Goal: Task Accomplishment & Management: Use online tool/utility

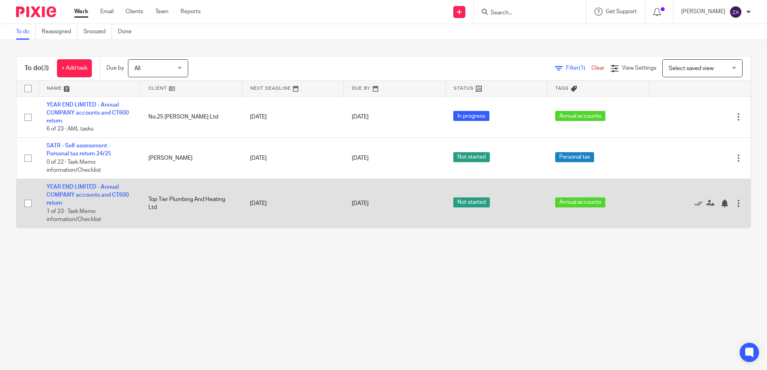
click at [88, 182] on td "YEAR END LIMITED - Annual COMPANY accounts and CT600 return 1 of 23 · Task Memo…" at bounding box center [89, 203] width 102 height 49
click at [88, 186] on link "YEAR END LIMITED - Annual COMPANY accounts and CT600 return" at bounding box center [88, 195] width 82 height 22
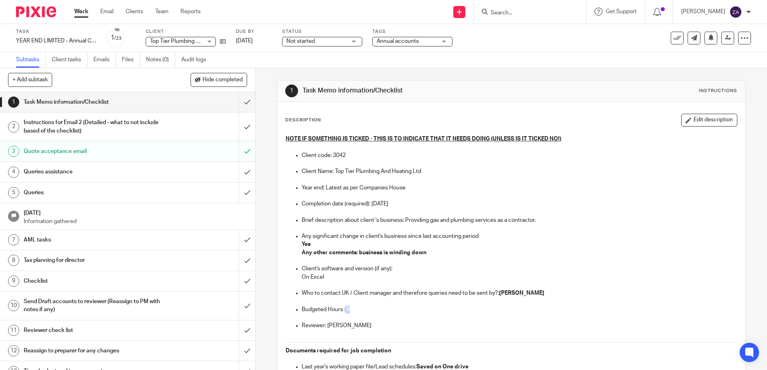
drag, startPoint x: 348, startPoint y: 310, endPoint x: 343, endPoint y: 311, distance: 4.7
click at [343, 311] on p "Budgeted Hours : 8" at bounding box center [518, 310] width 435 height 8
drag, startPoint x: 343, startPoint y: 311, endPoint x: 382, endPoint y: 317, distance: 38.9
click at [382, 317] on p at bounding box center [518, 318] width 435 height 8
click at [94, 62] on link "Emails" at bounding box center [104, 60] width 22 height 16
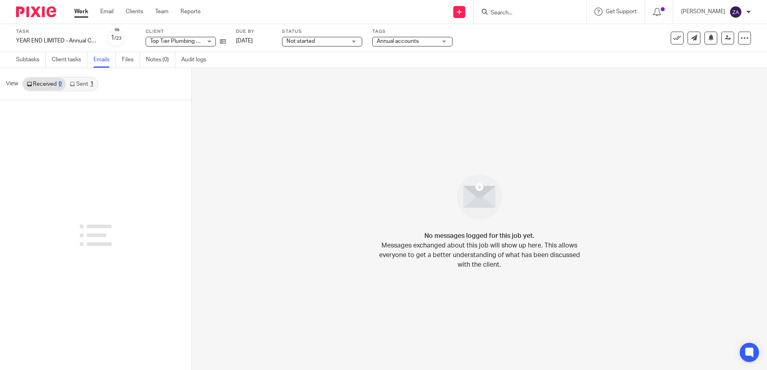
click at [87, 90] on link "Sent 1" at bounding box center [81, 84] width 31 height 13
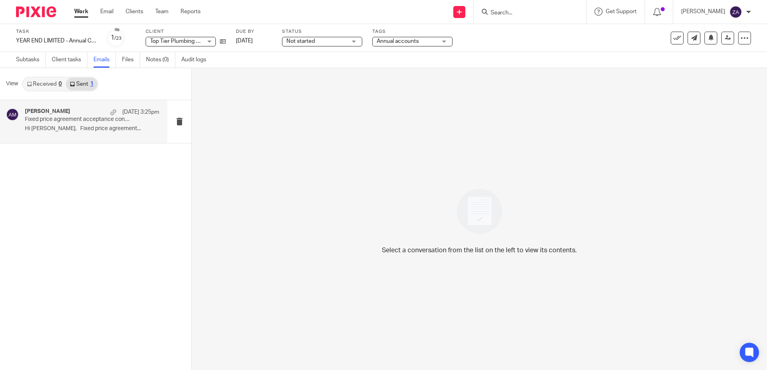
click at [102, 132] on p "Hi Aeion, Fixed price agreement..." at bounding box center [92, 128] width 134 height 7
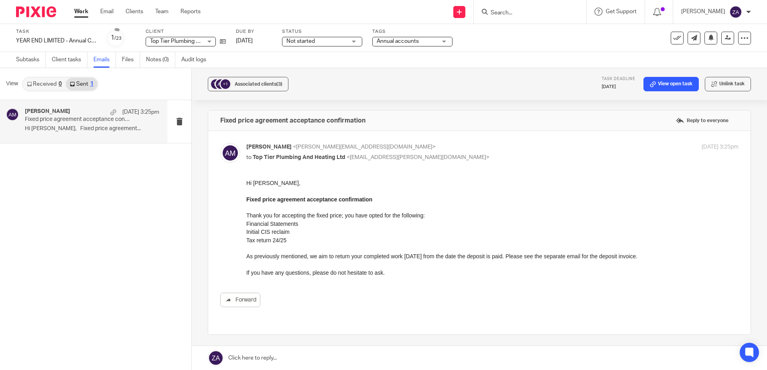
click at [43, 85] on link "Received 0" at bounding box center [44, 84] width 43 height 13
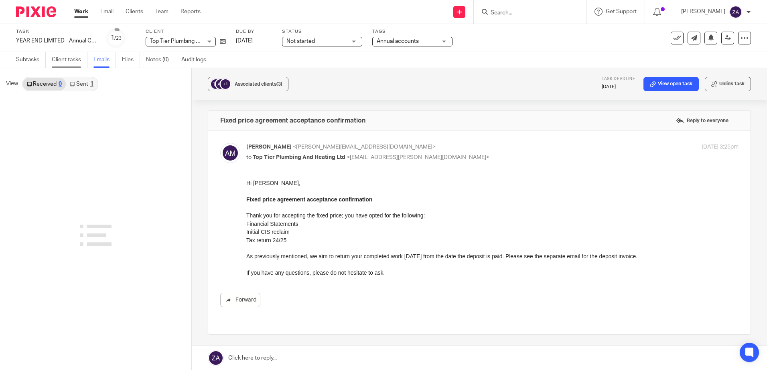
click at [65, 65] on link "Client tasks" at bounding box center [70, 60] width 36 height 16
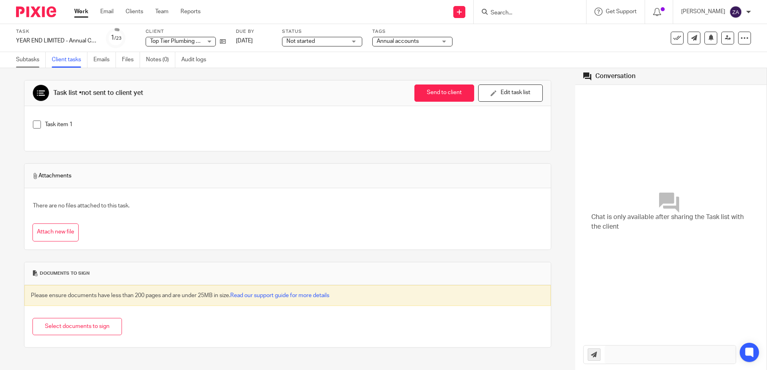
click at [24, 66] on link "Subtasks" at bounding box center [31, 60] width 30 height 16
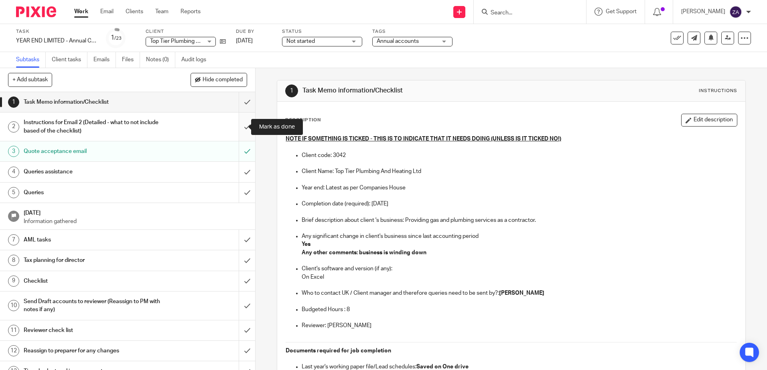
click at [241, 127] on input "submit" at bounding box center [127, 127] width 255 height 28
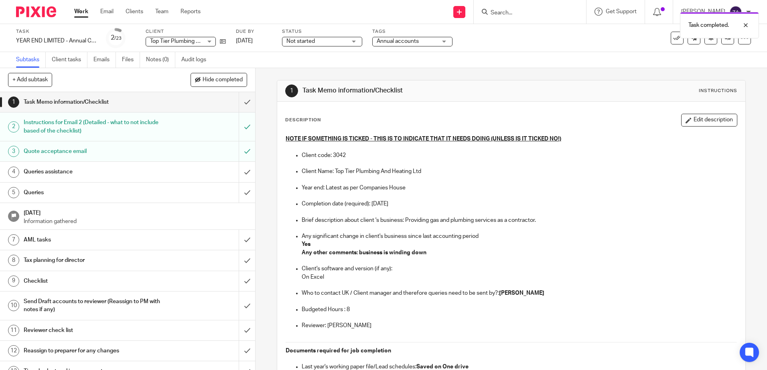
click at [170, 170] on div "Queries assistance" at bounding box center [127, 172] width 207 height 12
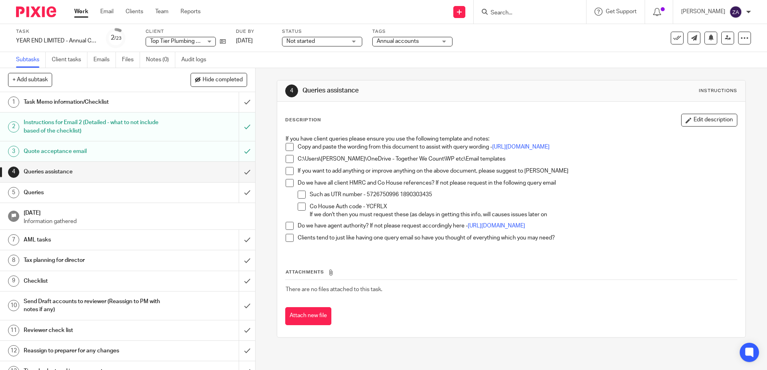
click at [170, 189] on div "Queries" at bounding box center [127, 193] width 207 height 12
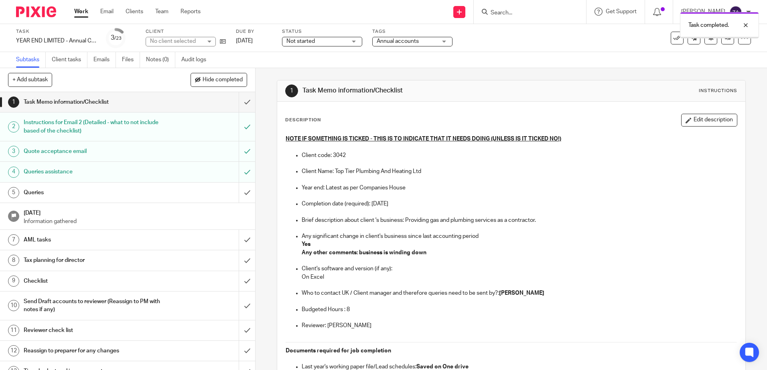
click at [166, 190] on div "Queries" at bounding box center [127, 193] width 207 height 12
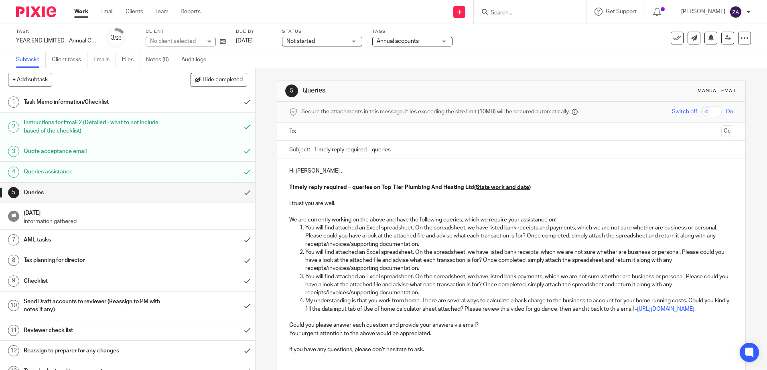
scroll to position [70, 0]
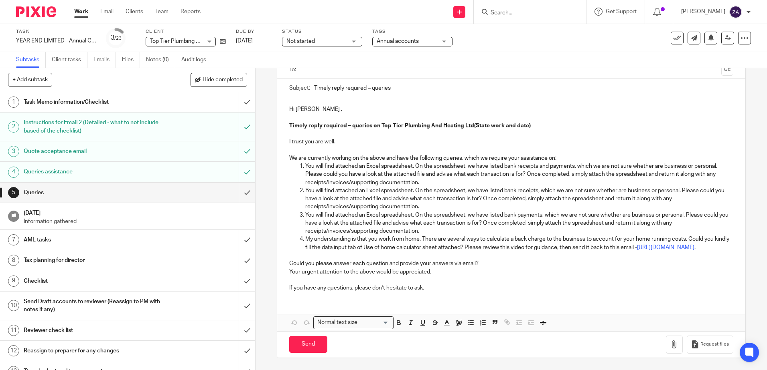
click at [558, 244] on p "My understanding is that you work from home. There are several ways to calculat…" at bounding box center [518, 243] width 427 height 16
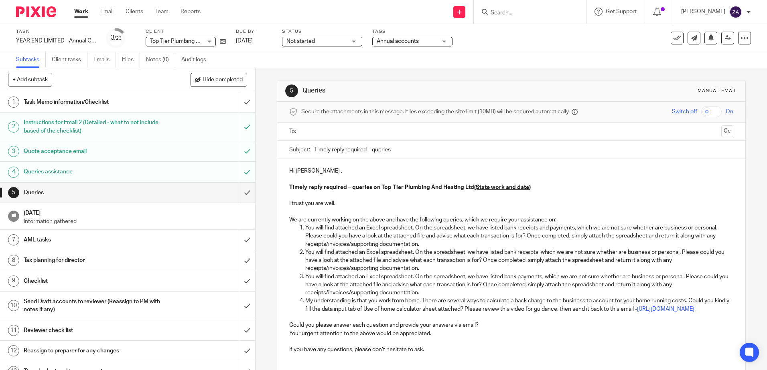
click at [546, 192] on p at bounding box center [510, 196] width 443 height 8
click at [527, 187] on p "Timely reply required – queries on Top Tier Plumbing And Heating Ltd (State wor…" at bounding box center [510, 188] width 443 height 8
click at [403, 227] on p "You will find attached an Excel spreadsheet. On the spreadsheet, we have listed…" at bounding box center [518, 236] width 427 height 24
click at [561, 221] on p "We are currently working on the above and have the following queries, which we …" at bounding box center [510, 220] width 443 height 8
click at [292, 230] on ol "You will find attached an Excel spreadsheet. On the spreadsheet, we have listed…" at bounding box center [510, 268] width 443 height 89
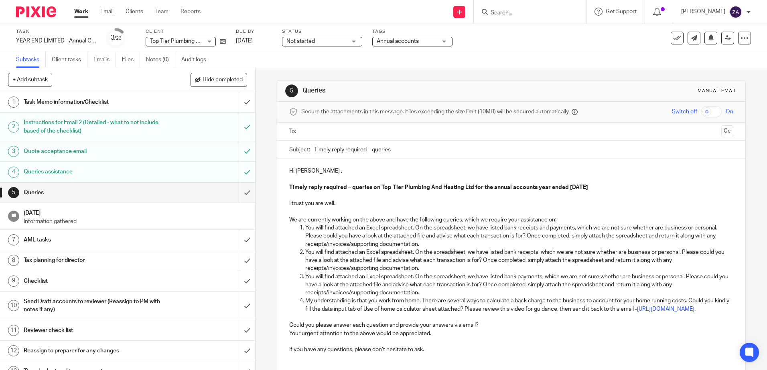
click at [56, 104] on h1 "Task Memo information/Checklist" at bounding box center [93, 102] width 138 height 12
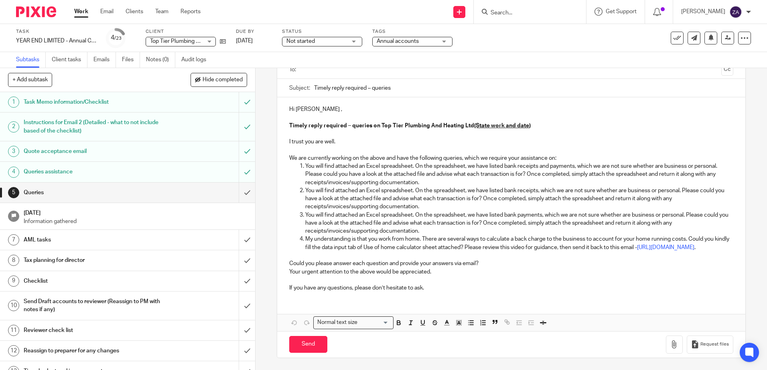
scroll to position [70, 0]
click at [423, 221] on p "You will find attached an Excel spreadsheet. On the spreadsheet, we have listed…" at bounding box center [518, 223] width 427 height 24
click at [305, 162] on p "You will find attached an Excel spreadsheet. On the spreadsheet, we have listed…" at bounding box center [518, 174] width 427 height 24
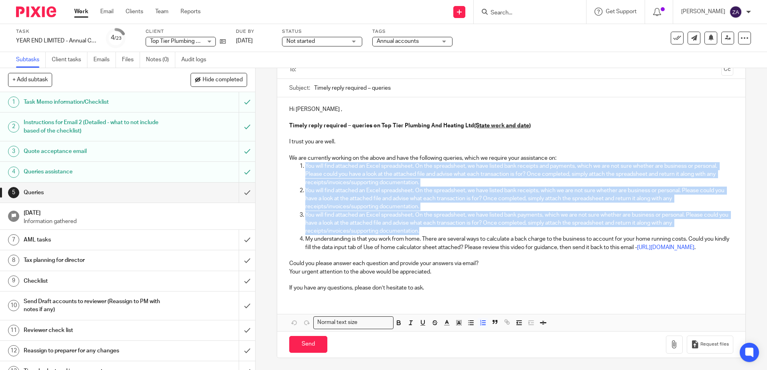
click at [430, 222] on p "You will find attached an Excel spreadsheet. On the spreadsheet, we have listed…" at bounding box center [518, 223] width 427 height 24
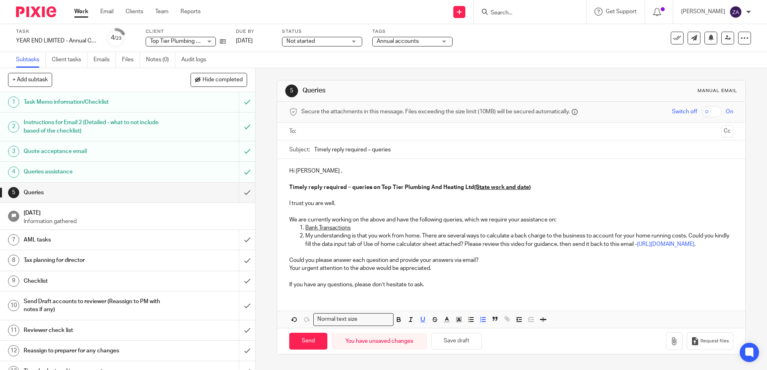
scroll to position [13, 0]
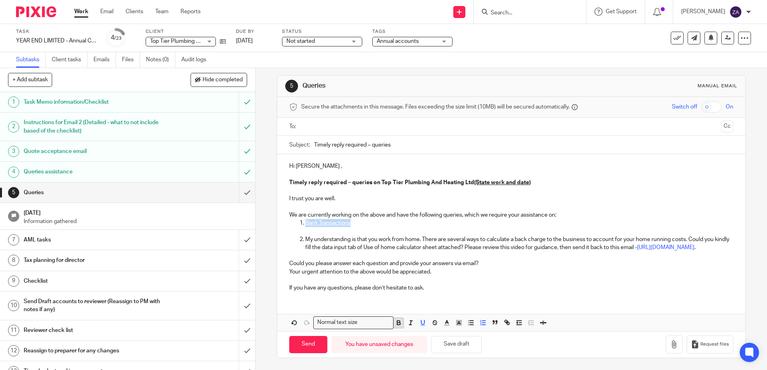
click at [398, 323] on icon "button" at bounding box center [398, 323] width 7 height 7
click at [358, 219] on p "Bank Transactions" at bounding box center [518, 223] width 427 height 8
click at [307, 227] on p at bounding box center [518, 231] width 427 height 8
click at [319, 227] on p at bounding box center [518, 231] width 427 height 8
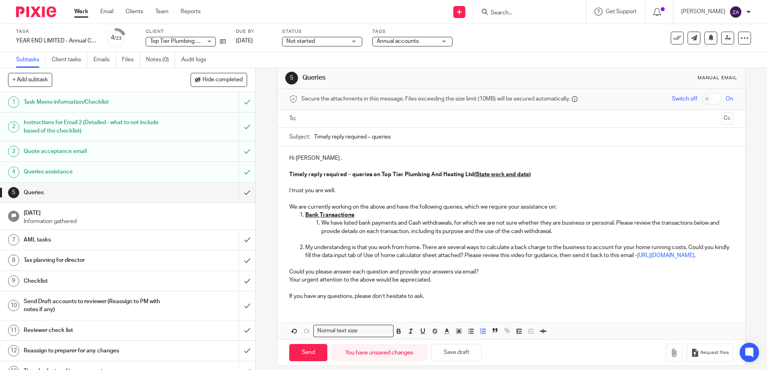
click at [321, 223] on p "We have listed bank payments and Cash withdrawals, for which we are not sure wh…" at bounding box center [526, 227] width 411 height 16
click at [371, 197] on p at bounding box center [510, 199] width 443 height 8
click at [384, 336] on input "Search for option" at bounding box center [374, 331] width 29 height 8
click at [384, 336] on input "Search for option" at bounding box center [351, 331] width 74 height 8
drag, startPoint x: 376, startPoint y: 247, endPoint x: 374, endPoint y: 236, distance: 11.9
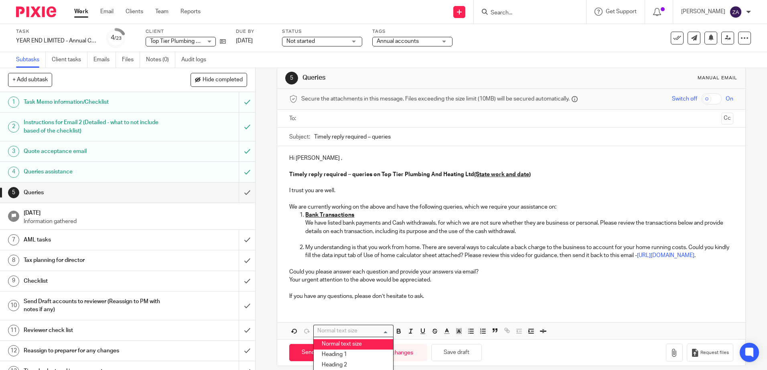
click at [376, 247] on p "My understanding is that you work from home. There are several ways to calculat…" at bounding box center [518, 252] width 427 height 16
click at [429, 223] on p "We have listed bank payments and Cash withdrawals, for which we are not sure wh…" at bounding box center [518, 227] width 427 height 16
click at [549, 229] on p "We have listed bank payments and Cash withdrawals, for which we are not sure wh…" at bounding box center [518, 227] width 427 height 16
click at [310, 239] on p at bounding box center [518, 240] width 427 height 8
click at [409, 237] on p at bounding box center [518, 240] width 427 height 8
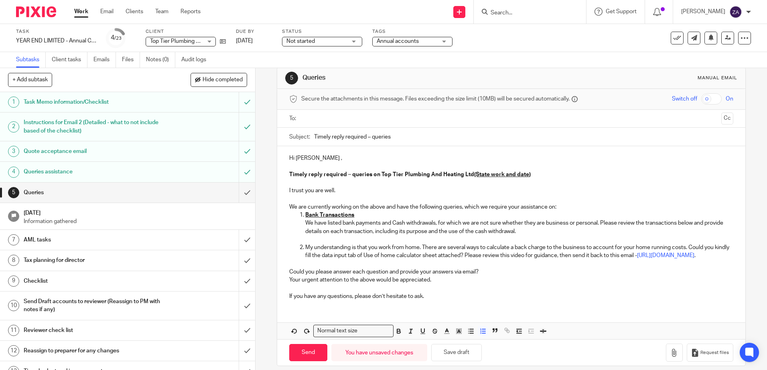
click at [311, 239] on p at bounding box center [518, 240] width 427 height 8
drag, startPoint x: 311, startPoint y: 239, endPoint x: 306, endPoint y: 241, distance: 5.7
click at [306, 241] on p at bounding box center [518, 240] width 427 height 8
click at [314, 238] on p at bounding box center [518, 240] width 427 height 8
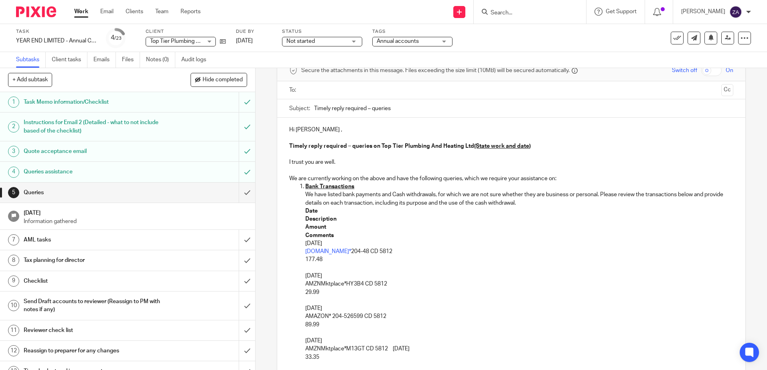
scroll to position [29, 0]
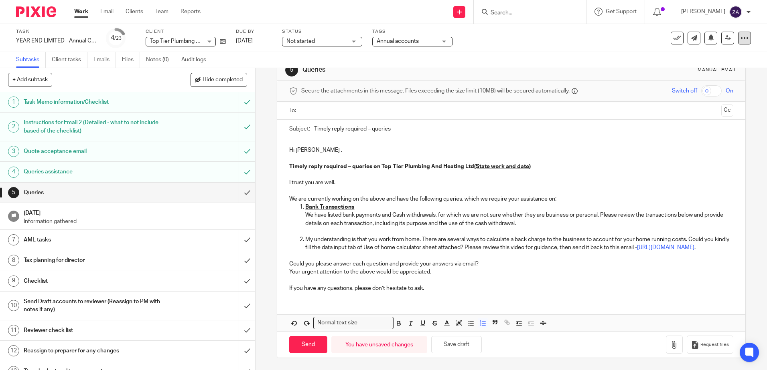
click at [740, 34] on icon at bounding box center [744, 38] width 8 height 8
click at [615, 42] on div "Task YEAR END LIMITED - Annual COMPANY accounts and CT600 return Save YEAR END …" at bounding box center [322, 37] width 612 height 19
click at [349, 41] on div "Not started Not started" at bounding box center [322, 42] width 80 height 10
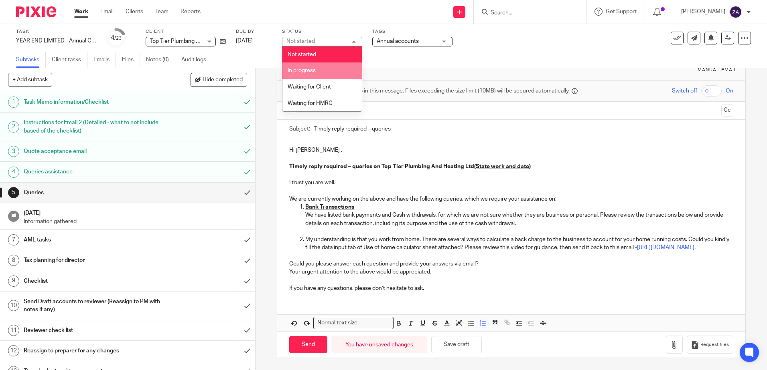
click at [336, 72] on li "In progress" at bounding box center [321, 71] width 79 height 16
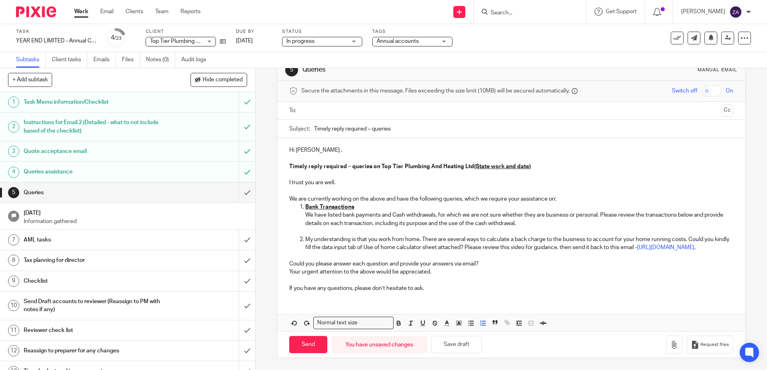
click at [413, 43] on span "Annual accounts" at bounding box center [397, 41] width 42 height 6
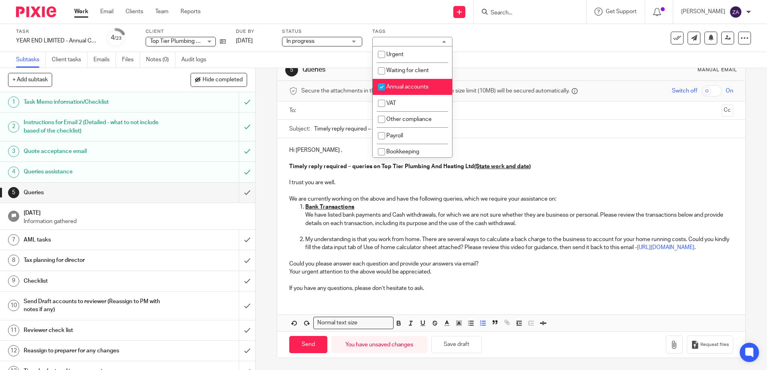
click at [413, 43] on div "Annual accounts" at bounding box center [412, 42] width 80 height 10
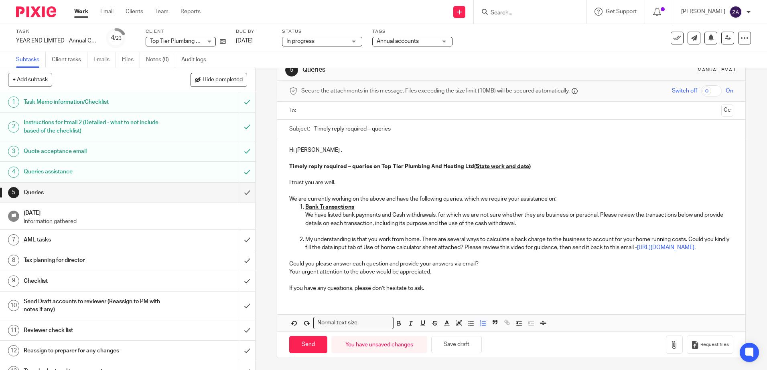
click at [396, 261] on p "Could you please answer each question and provide your answers via email?" at bounding box center [510, 264] width 443 height 8
click at [384, 326] on input "Search for option" at bounding box center [374, 323] width 29 height 8
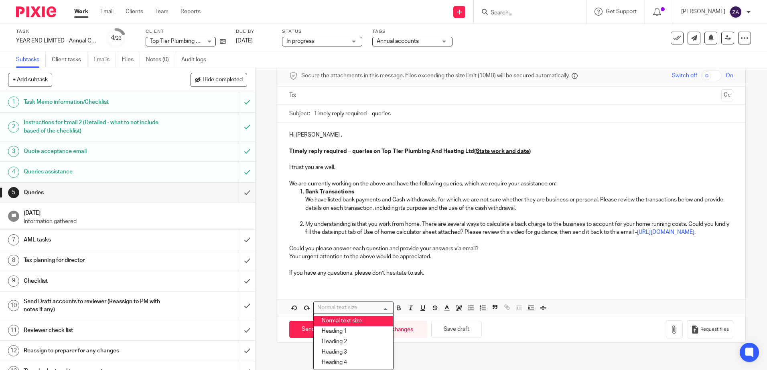
scroll to position [45, 0]
click at [519, 265] on div "Hi Aeion , Timely reply required – queries on Top Tier Plumbing And Heating Ltd…" at bounding box center [510, 203] width 467 height 160
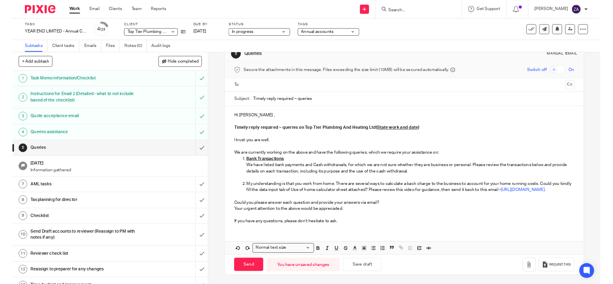
scroll to position [0, 0]
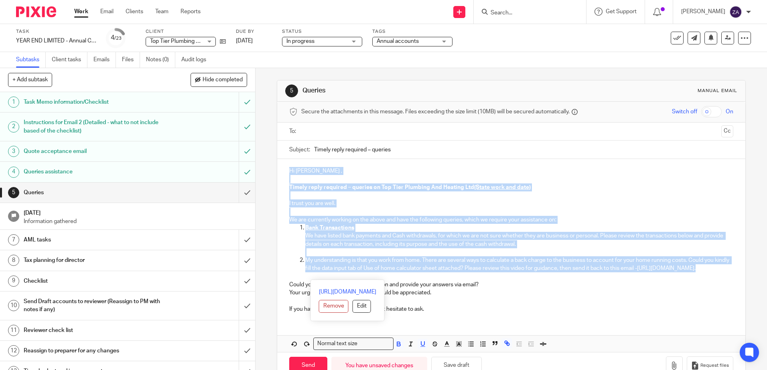
drag, startPoint x: 284, startPoint y: 170, endPoint x: 622, endPoint y: 275, distance: 353.9
click at [622, 275] on div "Hi Aeion , Timely reply required – queries on Top Tier Plumbing And Heating Ltd…" at bounding box center [510, 239] width 467 height 160
copy div "Hi Aeion , Timely reply required – queries on Top Tier Plumbing And Heating Ltd…"
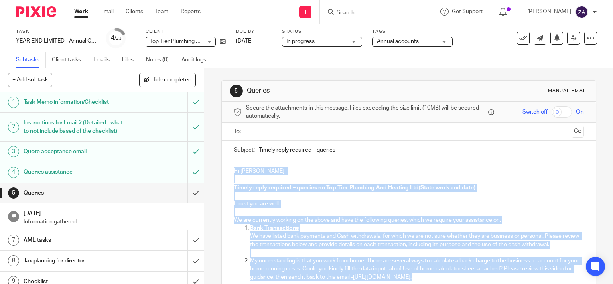
click at [305, 206] on p "I trust you are well." at bounding box center [409, 204] width 350 height 8
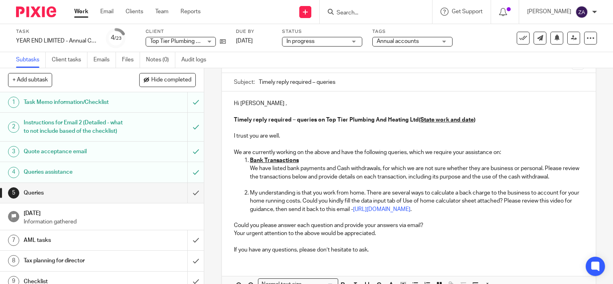
scroll to position [34, 0]
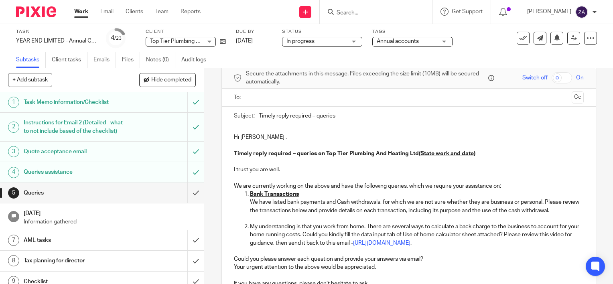
click at [53, 158] on h1 "Quote acceptance email" at bounding box center [76, 152] width 104 height 12
click at [63, 178] on h1 "Queries assistance" at bounding box center [76, 172] width 104 height 12
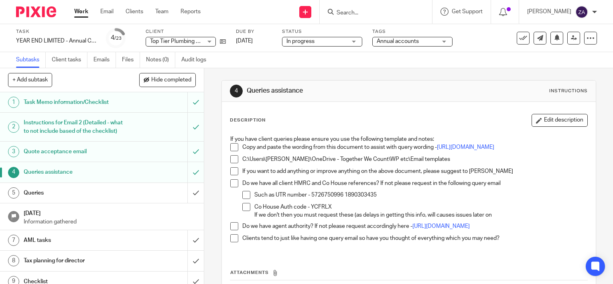
click at [489, 151] on p "Copy and paste the wording from this document to assist with query wording - [U…" at bounding box center [414, 147] width 345 height 8
click at [483, 150] on link "[URL][DOMAIN_NAME]" at bounding box center [465, 147] width 57 height 6
click at [81, 100] on h1 "Task Memo information/Checklist" at bounding box center [76, 102] width 104 height 12
